Goal: Information Seeking & Learning: Learn about a topic

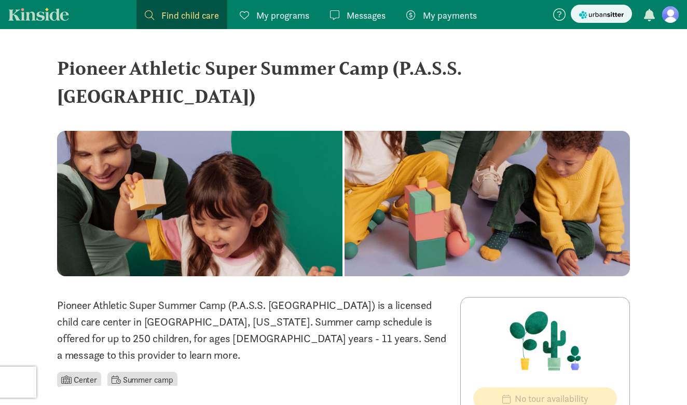
click at [180, 11] on span "Find child care" at bounding box center [190, 15] width 58 height 14
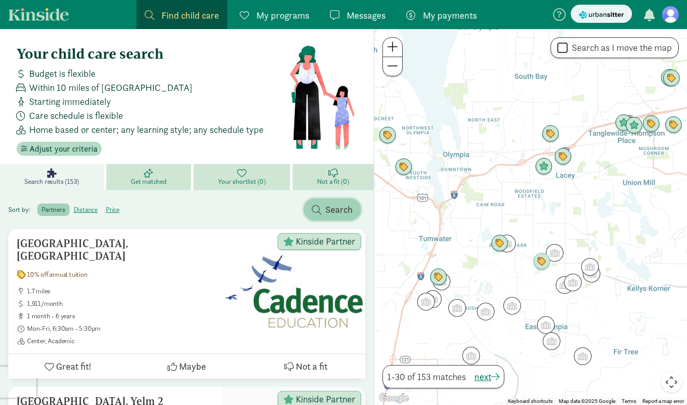
click at [339, 208] on span "Search" at bounding box center [338, 209] width 27 height 14
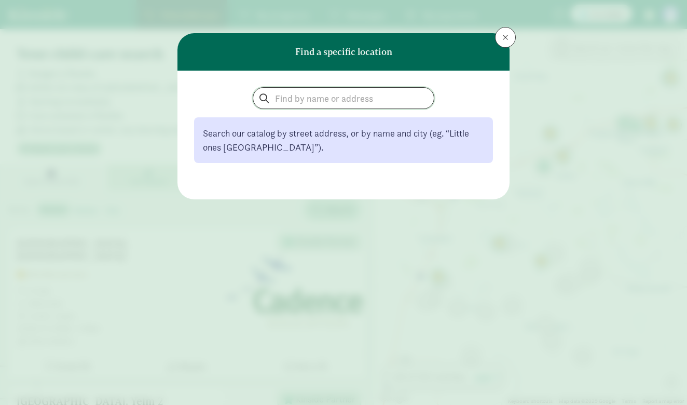
click at [329, 102] on input "search" at bounding box center [343, 98] width 181 height 21
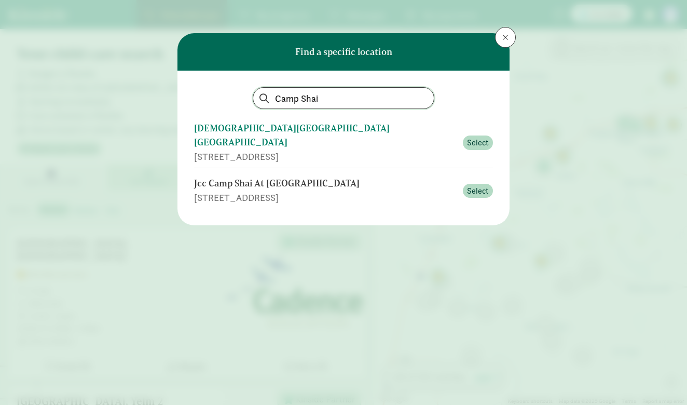
type input "Camp Shai"
click at [318, 129] on div "[DEMOGRAPHIC_DATA][GEOGRAPHIC_DATA] [GEOGRAPHIC_DATA]" at bounding box center [325, 135] width 263 height 28
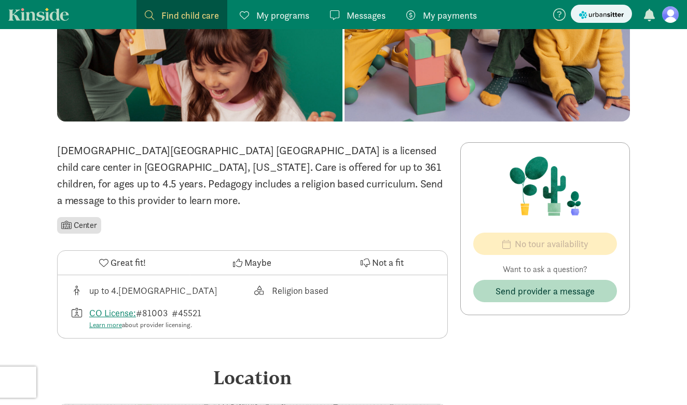
scroll to position [172, 0]
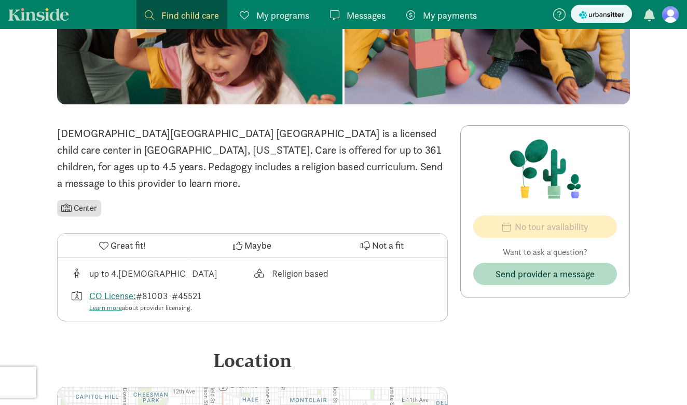
click at [171, 16] on span "Find child care" at bounding box center [190, 15] width 58 height 14
